Goal: Task Accomplishment & Management: Complete application form

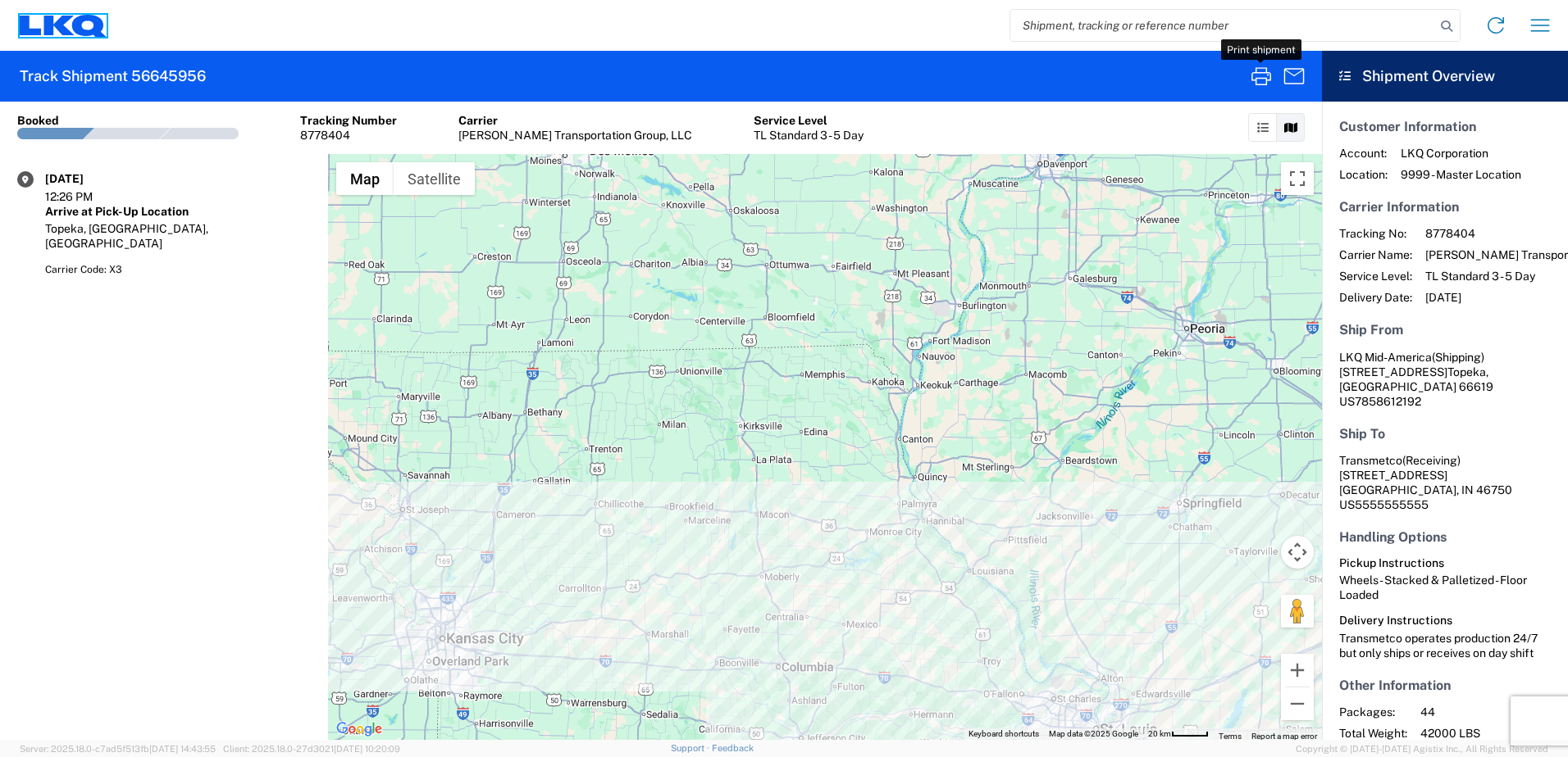
click at [45, 31] on icon at bounding box center [58, 24] width 30 height 19
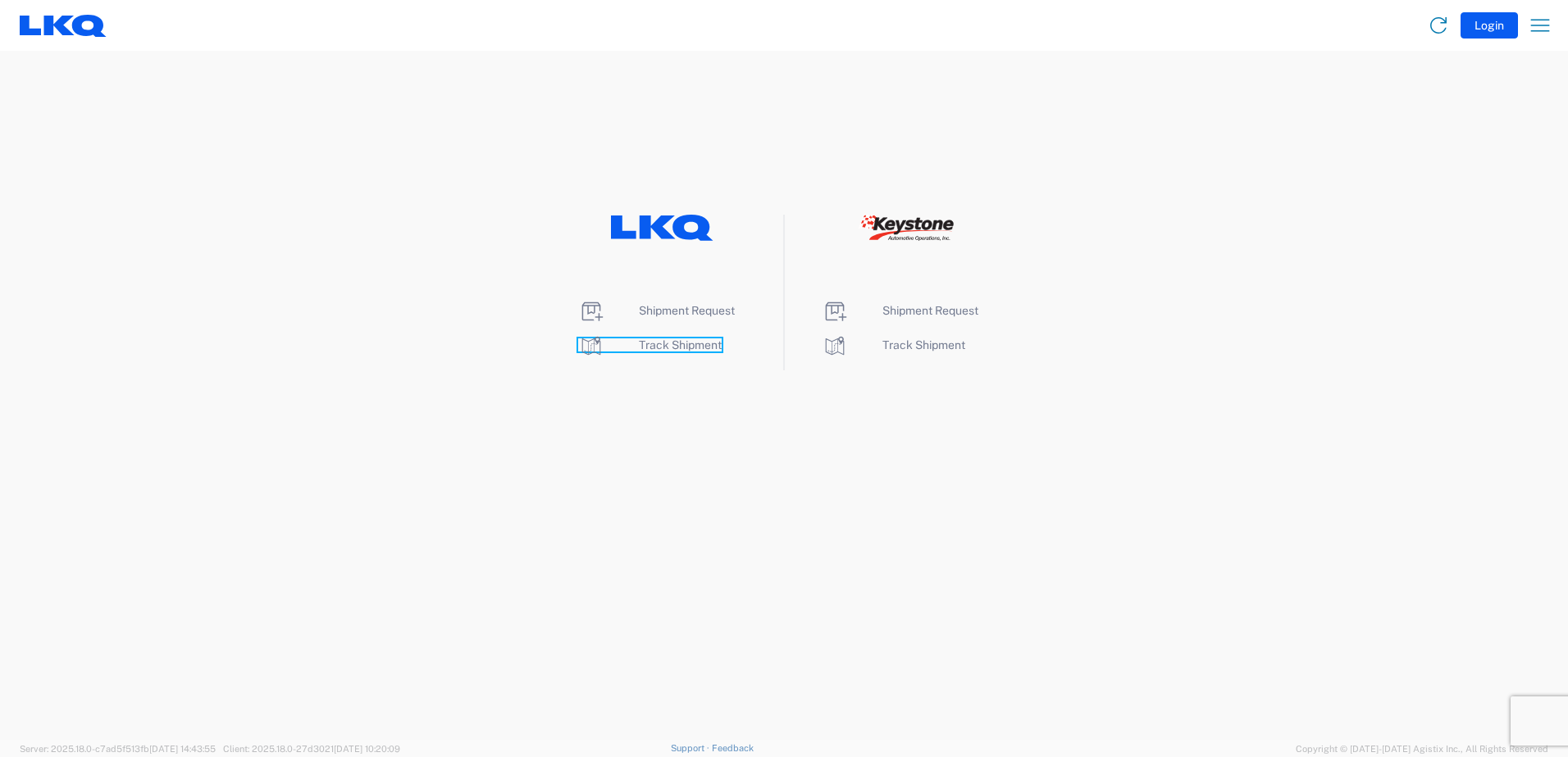
click at [634, 343] on link "Track Shipment" at bounding box center [649, 345] width 144 height 13
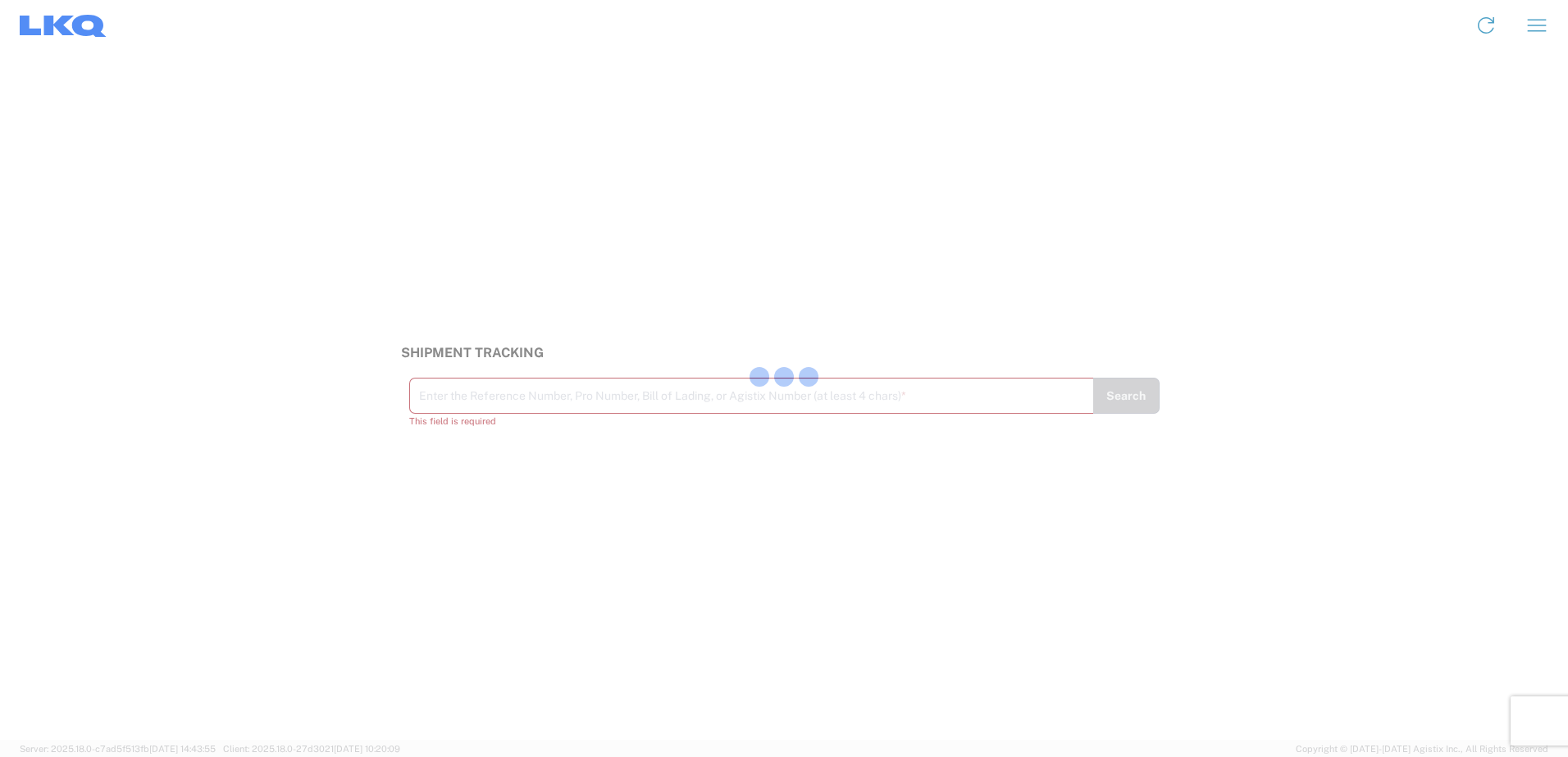
click at [458, 408] on div at bounding box center [784, 378] width 1568 height 757
click at [428, 410] on div "Enter the Reference Number, Pro Number, Bill of Lading, or Agistix Number (at l…" at bounding box center [751, 395] width 684 height 36
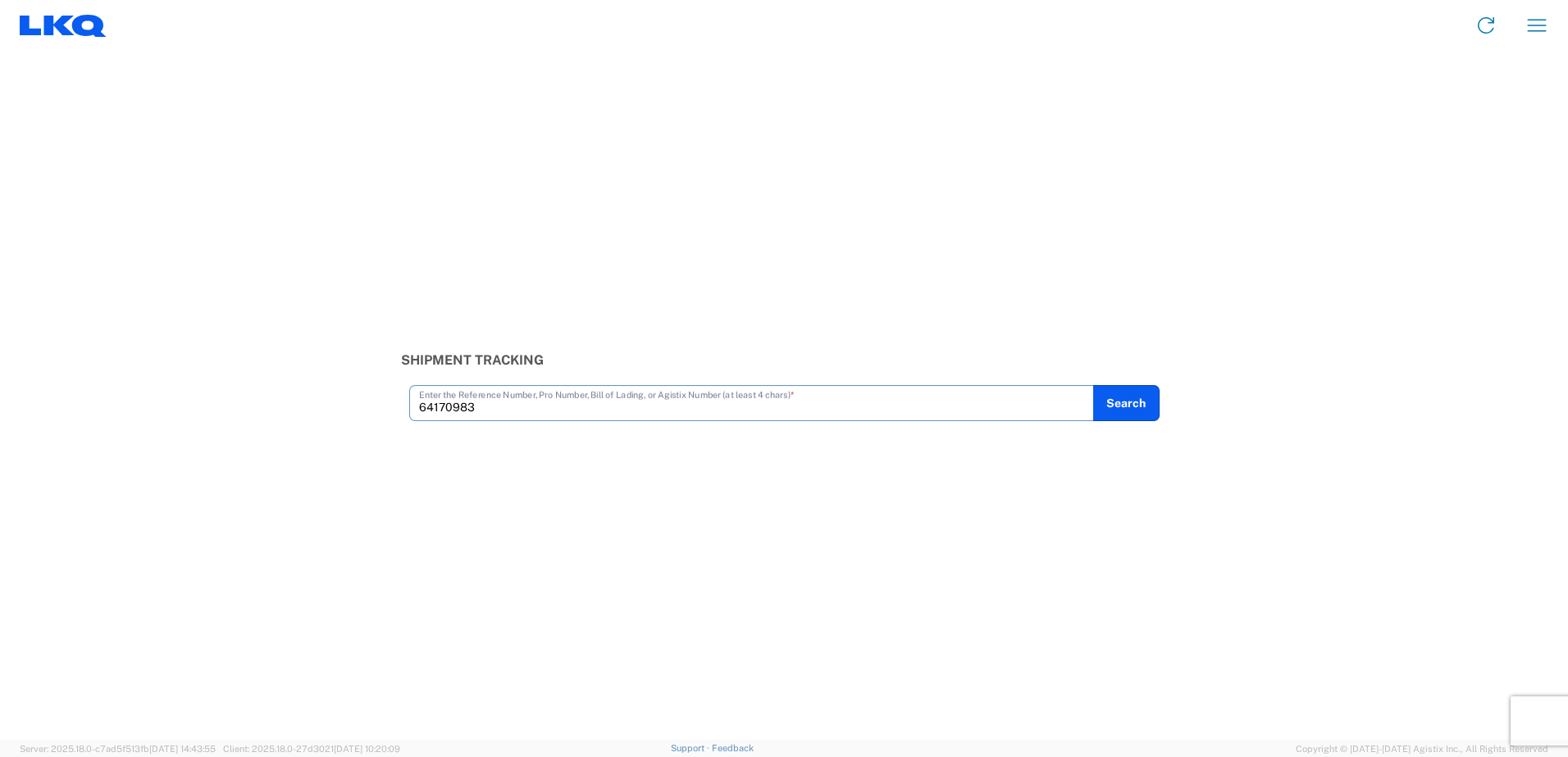
type input "64170983"
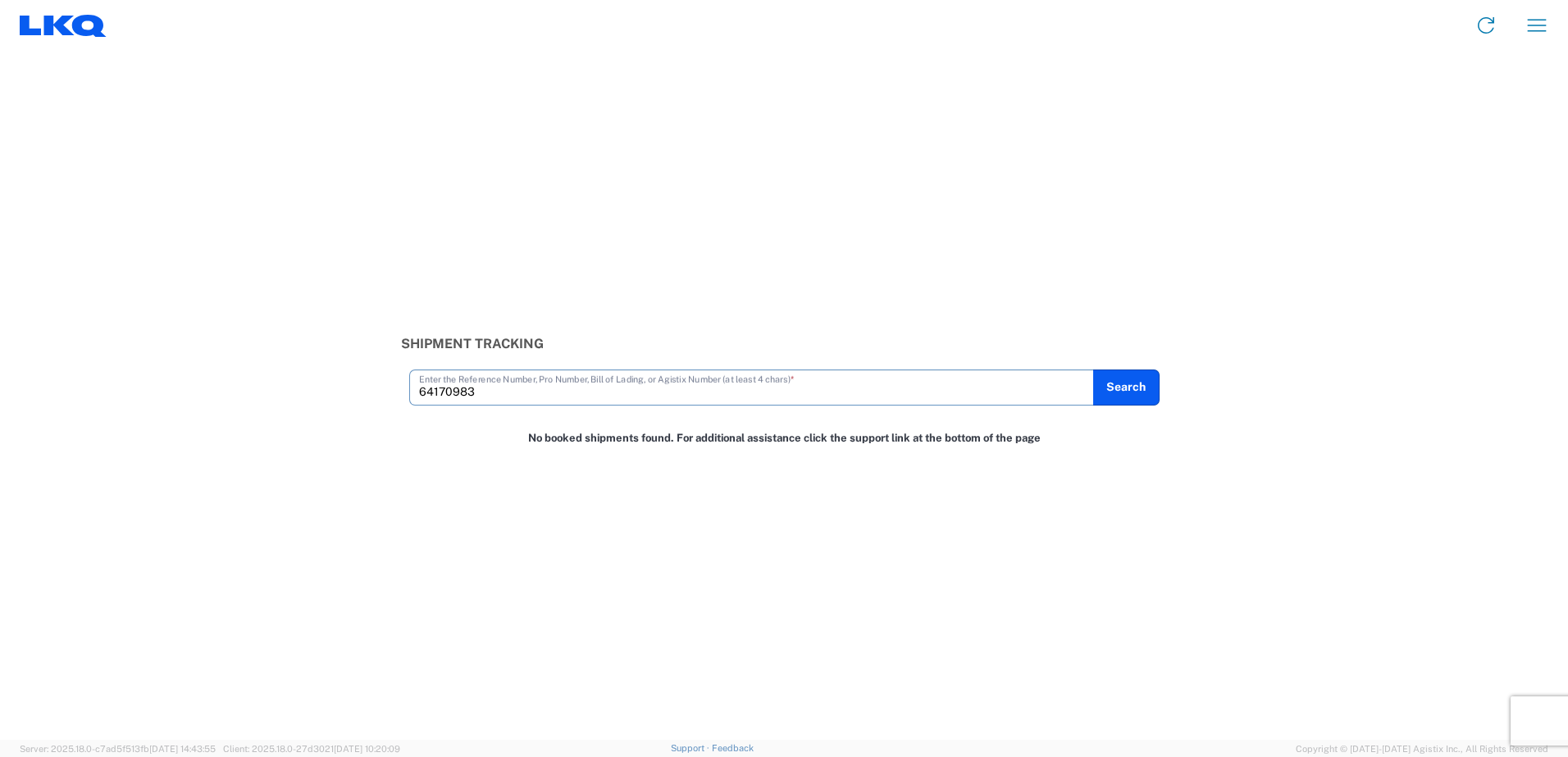
click at [98, 30] on icon at bounding box center [90, 26] width 35 height 22
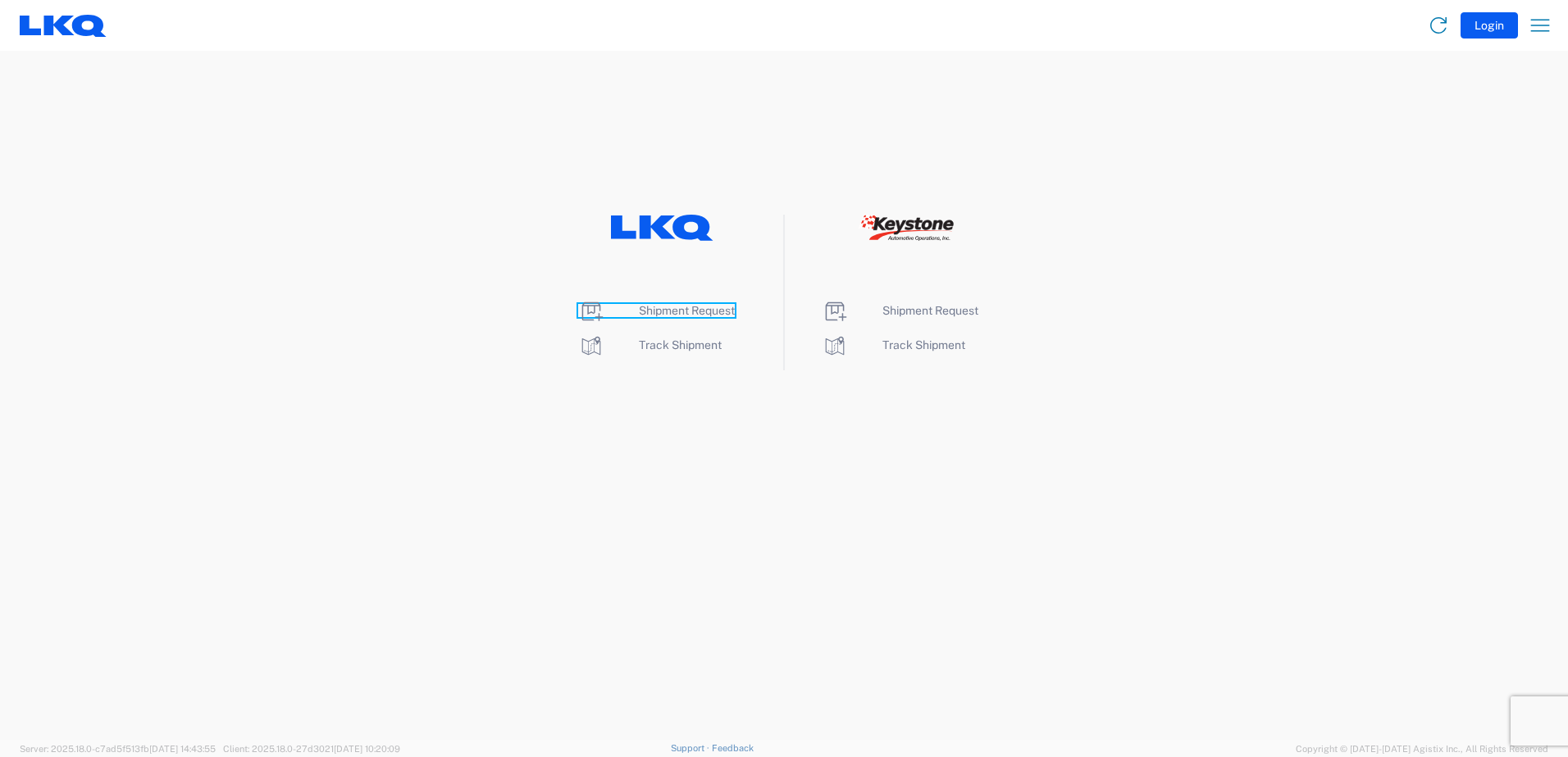
click at [612, 311] on link "Shipment Request" at bounding box center [656, 310] width 157 height 13
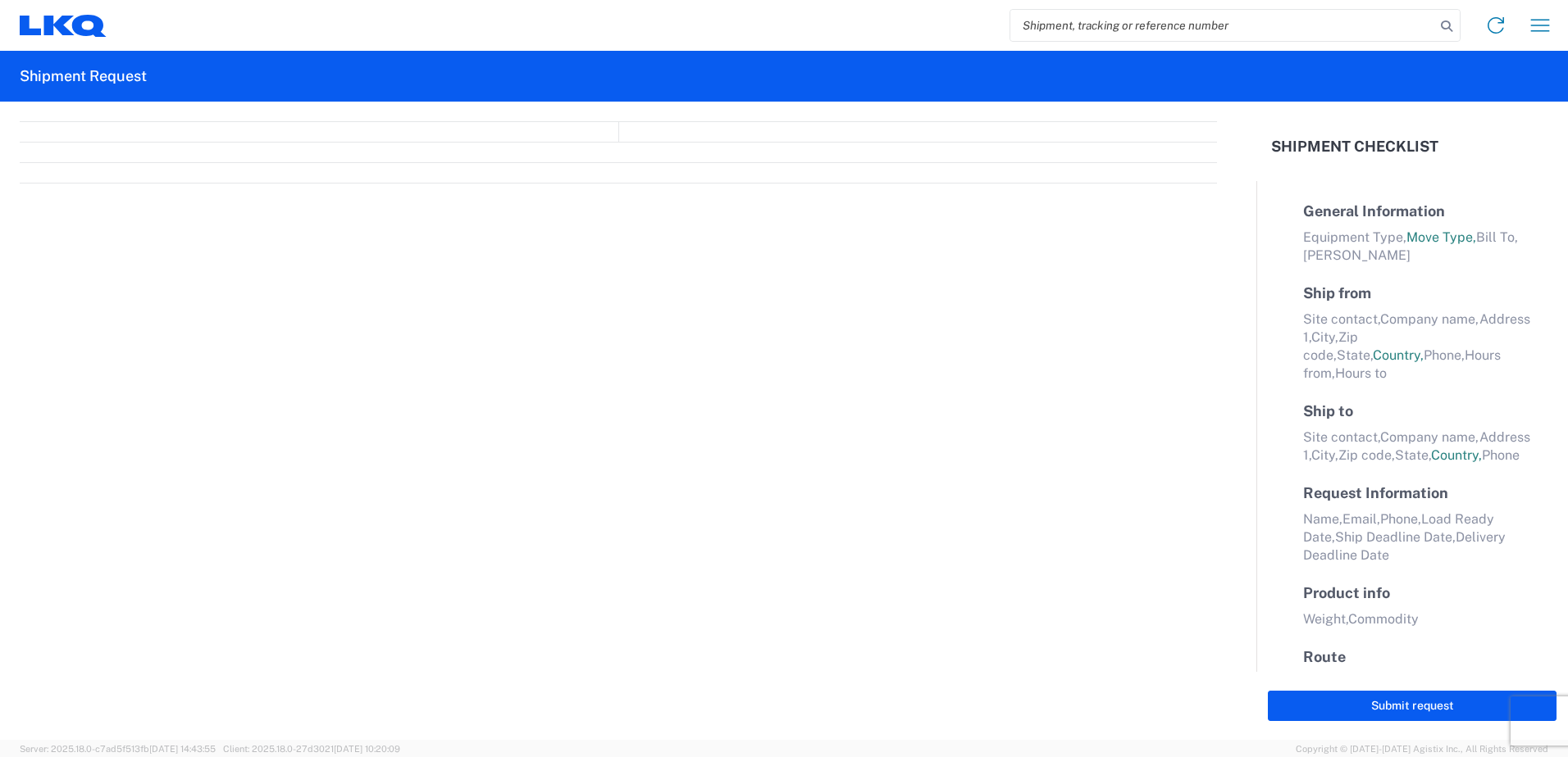
select select "FULL"
select select "LBS"
